Goal: Transaction & Acquisition: Purchase product/service

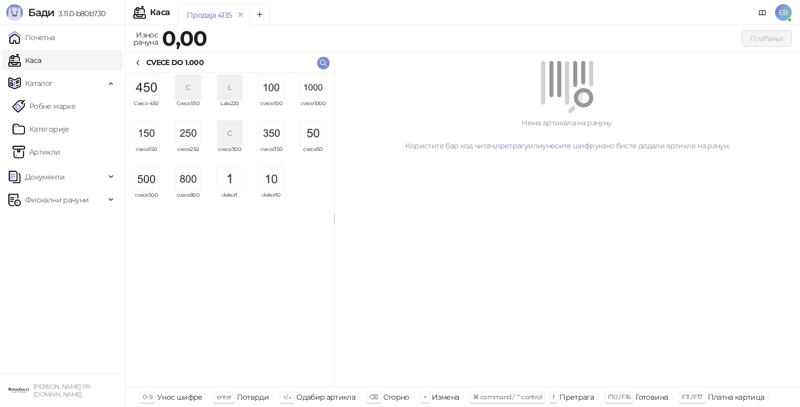
click at [314, 89] on img "grid" at bounding box center [313, 87] width 25 height 25
click at [323, 86] on img "grid" at bounding box center [313, 87] width 25 height 25
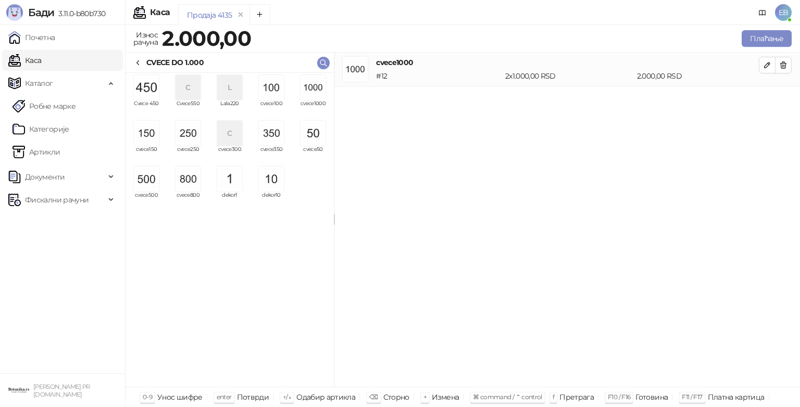
click at [321, 96] on img "grid" at bounding box center [313, 87] width 25 height 25
click at [148, 187] on img "grid" at bounding box center [146, 179] width 25 height 25
click at [274, 94] on img "grid" at bounding box center [271, 87] width 25 height 25
click at [276, 88] on img "grid" at bounding box center [271, 87] width 25 height 25
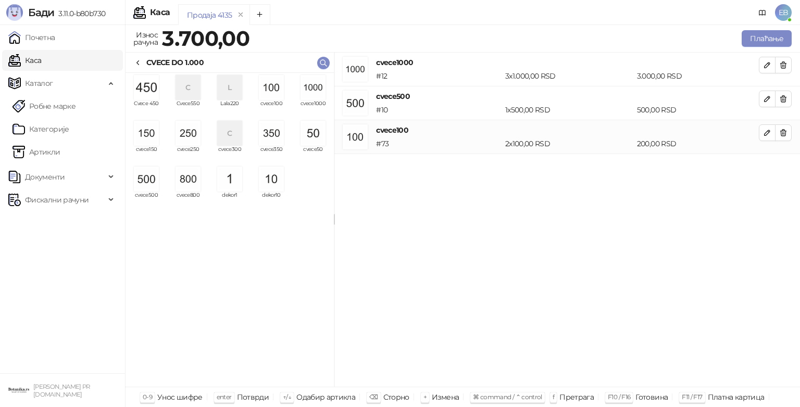
click at [276, 96] on img "grid" at bounding box center [271, 87] width 25 height 25
click at [277, 92] on img "grid" at bounding box center [271, 87] width 25 height 25
click at [752, 40] on button "Плаћање" at bounding box center [767, 38] width 50 height 17
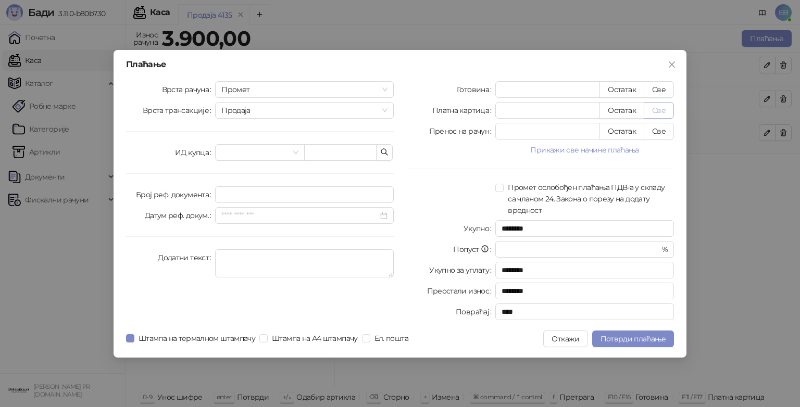
click at [659, 111] on button "Све" at bounding box center [659, 110] width 30 height 17
type input "****"
click at [646, 336] on span "Потврди плаћање" at bounding box center [633, 338] width 65 height 9
